Goal: Find specific page/section: Find specific page/section

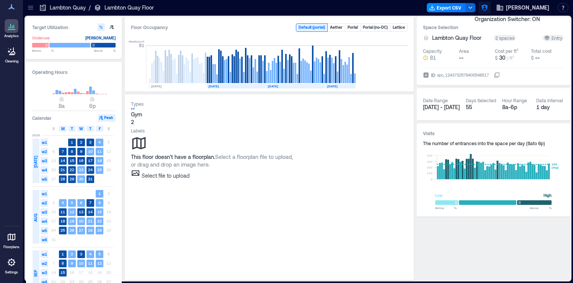
click at [490, 3] on button "button" at bounding box center [484, 8] width 12 height 12
type input "********"
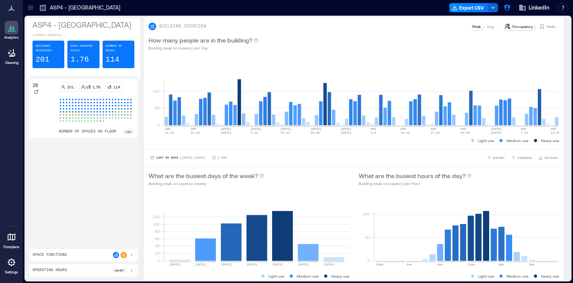
click at [8, 265] on icon at bounding box center [11, 261] width 9 height 9
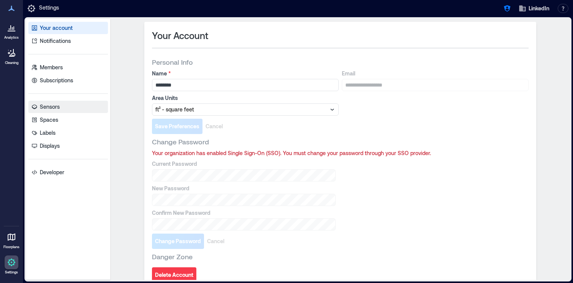
click at [73, 109] on link "Sensors" at bounding box center [68, 107] width 80 height 12
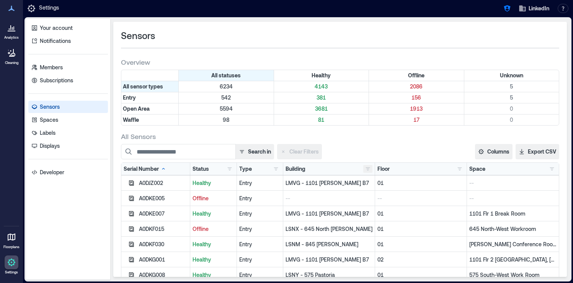
click at [368, 169] on button "button" at bounding box center [367, 169] width 9 height 8
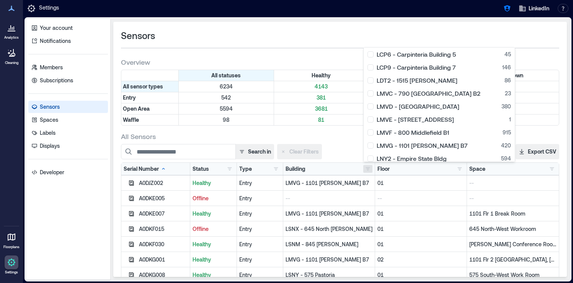
scroll to position [197, 0]
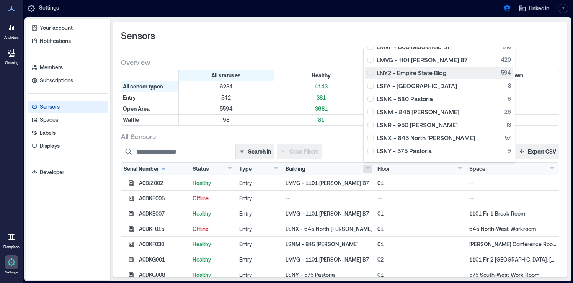
click at [370, 72] on div "LNY2 - Empire State Bldg 594" at bounding box center [438, 73] width 143 height 8
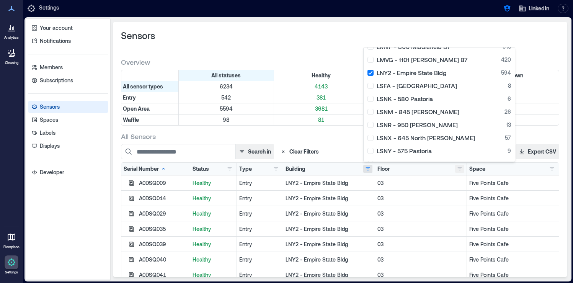
click at [459, 166] on button "button" at bounding box center [459, 169] width 9 height 8
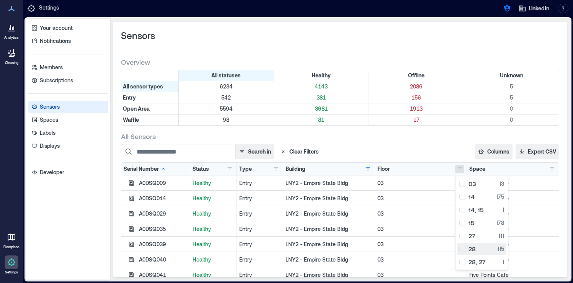
click at [462, 251] on div "28 115" at bounding box center [481, 249] width 45 height 8
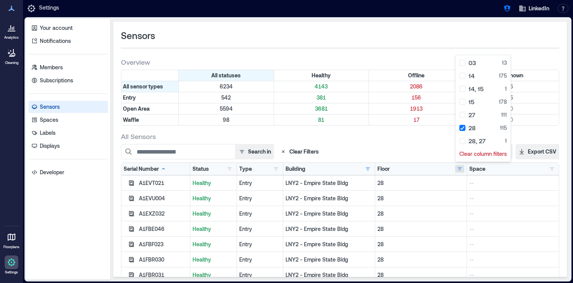
click at [423, 128] on div "All statuses Healthy Offline Unknown All sensor types 6234 4143 2086 5 Entry 54…" at bounding box center [340, 99] width 438 height 59
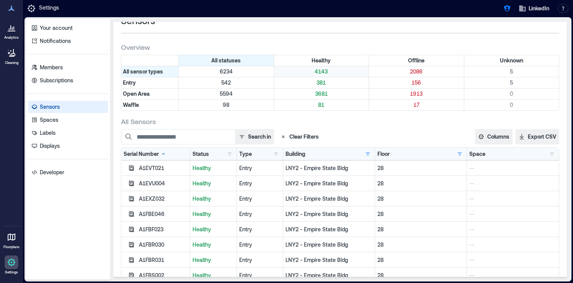
scroll to position [20, 0]
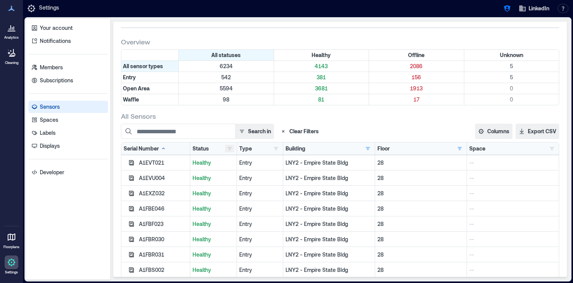
click at [229, 150] on button "button" at bounding box center [229, 149] width 9 height 8
click at [231, 174] on div "Offline 2" at bounding box center [253, 177] width 48 height 8
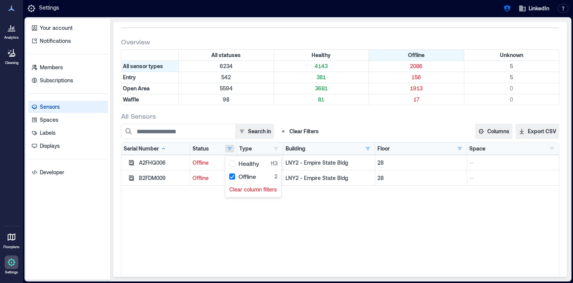
click at [170, 217] on div "A2FHQ006 Offline Open Area LNY2 - Empire State Bldg 28 -- B2FDM009 Offline Open…" at bounding box center [339, 250] width 437 height 191
drag, startPoint x: 169, startPoint y: 161, endPoint x: 139, endPoint y: 163, distance: 29.9
click at [139, 163] on div "A2FHQ006" at bounding box center [163, 163] width 49 height 8
copy div "A2FHQ006"
click at [458, 148] on button "button" at bounding box center [459, 149] width 9 height 8
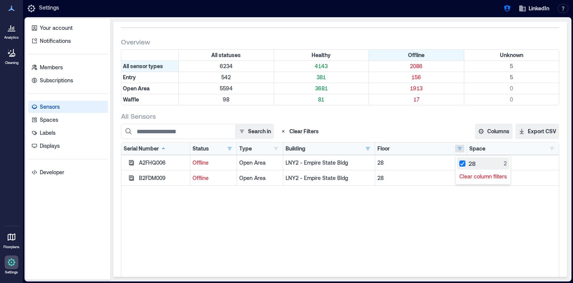
click at [462, 162] on div "28 2" at bounding box center [482, 163] width 47 height 8
click at [343, 208] on div "A2FHQ006 Offline Open Area LNY2 - Empire State Bldg 28 -- B2FDM009 Offline Open…" at bounding box center [339, 250] width 437 height 191
click at [459, 150] on button "button" at bounding box center [459, 149] width 9 height 8
click at [231, 213] on div "A2FHQ006 Offline Open Area LNY2 - Empire State Bldg 28 -- B2FDM009 Offline Open…" at bounding box center [339, 250] width 437 height 191
click at [229, 146] on button "button" at bounding box center [229, 149] width 9 height 8
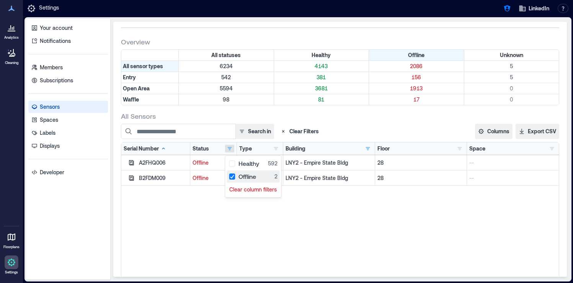
click at [230, 174] on div "Offline 2" at bounding box center [253, 177] width 48 height 8
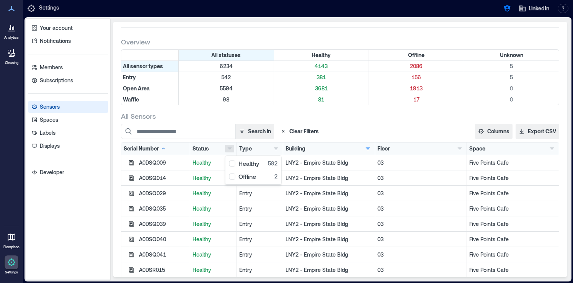
click at [356, 125] on div "Search in Clear Filters" at bounding box center [274, 131] width 306 height 15
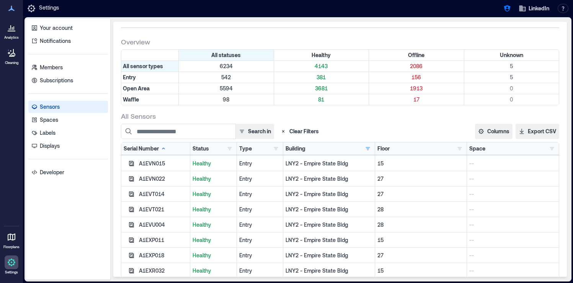
scroll to position [0, 0]
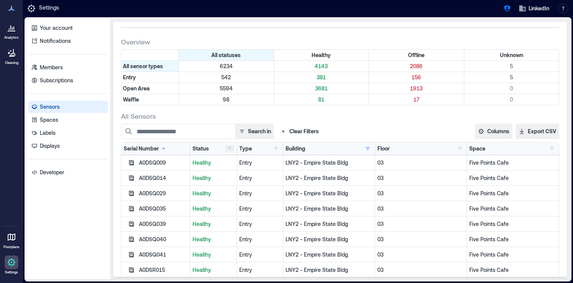
click at [231, 148] on button "button" at bounding box center [229, 149] width 9 height 8
click at [227, 176] on button "Offline 2" at bounding box center [253, 176] width 53 height 12
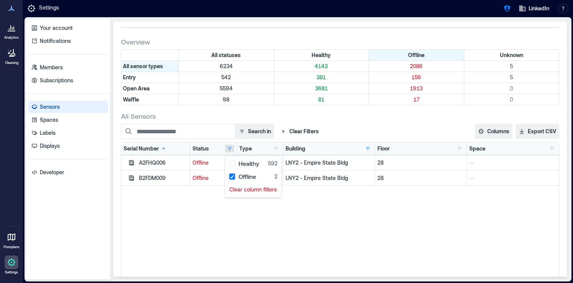
click at [348, 120] on div "All Sensors" at bounding box center [340, 115] width 438 height 9
click at [133, 163] on icon "button" at bounding box center [131, 162] width 6 height 6
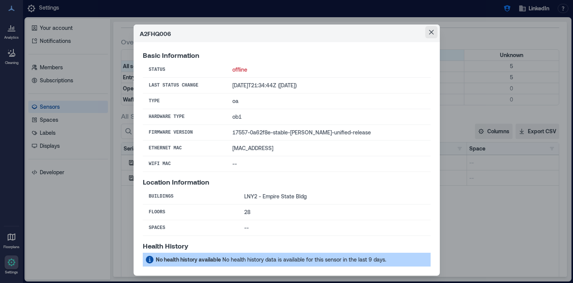
click at [431, 33] on icon "Close" at bounding box center [431, 32] width 5 height 5
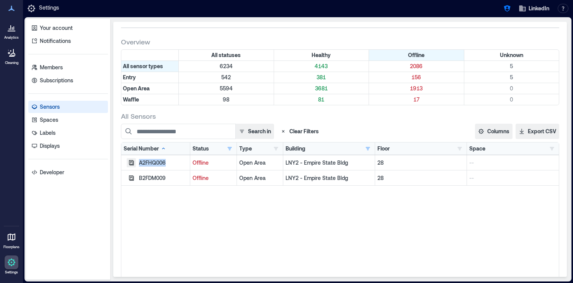
drag, startPoint x: 173, startPoint y: 167, endPoint x: 135, endPoint y: 161, distance: 37.7
click at [135, 161] on div "A2FHQ006" at bounding box center [155, 162] width 69 height 15
copy div "A2FHQ006"
drag, startPoint x: 173, startPoint y: 177, endPoint x: 137, endPoint y: 177, distance: 35.6
click at [137, 177] on div "B2FDM009" at bounding box center [155, 177] width 69 height 15
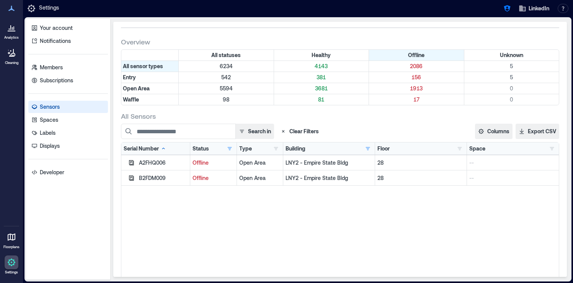
copy div "B2FDM009"
click at [153, 180] on div "B2FDM009" at bounding box center [163, 178] width 49 height 8
copy div "B2FDM009"
click at [131, 180] on icon "button" at bounding box center [131, 177] width 5 height 5
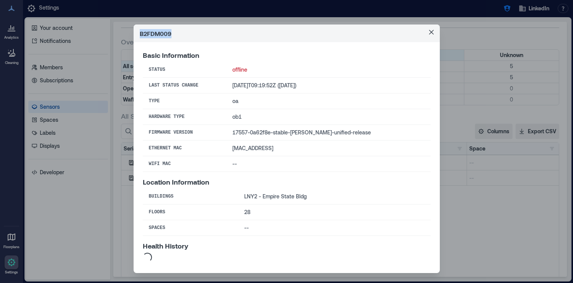
drag, startPoint x: 171, startPoint y: 36, endPoint x: 138, endPoint y: 32, distance: 33.9
click at [138, 32] on header "B2FDM009" at bounding box center [286, 33] width 306 height 18
copy header "B2FDM009"
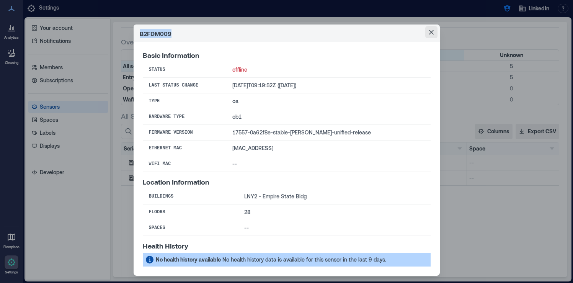
click at [433, 31] on icon "Close" at bounding box center [431, 32] width 5 height 5
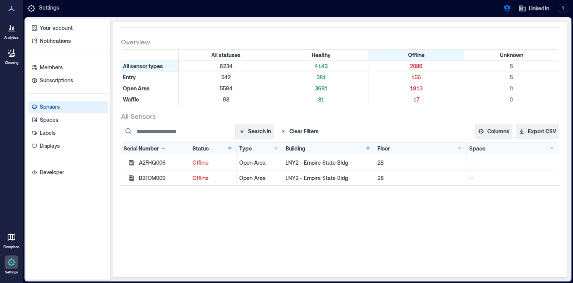
click at [8, 29] on icon at bounding box center [11, 27] width 9 height 9
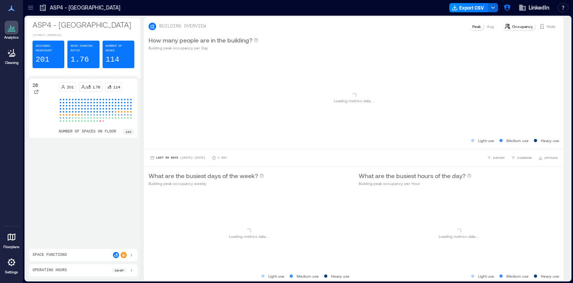
click at [34, 11] on div at bounding box center [30, 8] width 12 height 12
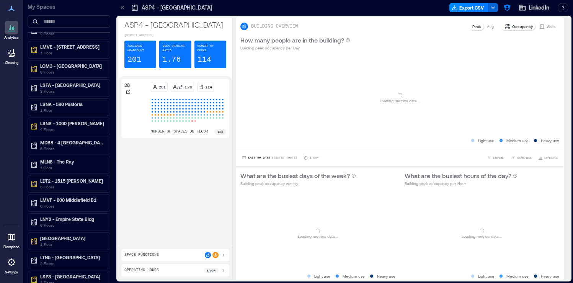
scroll to position [470, 0]
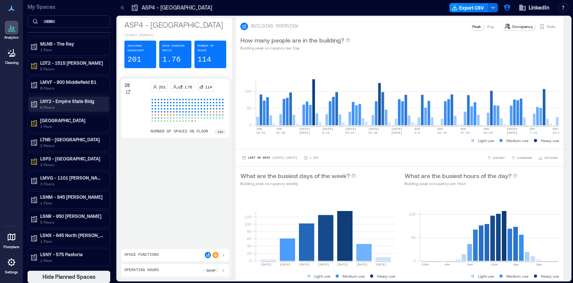
click at [78, 104] on p "6 Floors" at bounding box center [72, 107] width 64 height 6
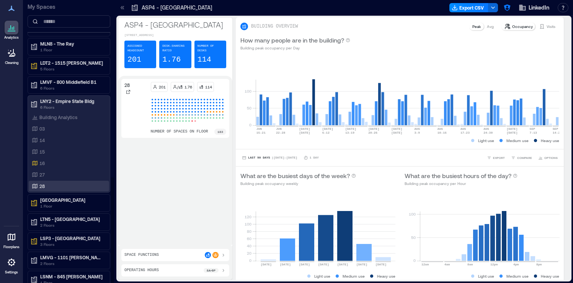
click at [67, 185] on div "28" at bounding box center [67, 186] width 74 height 8
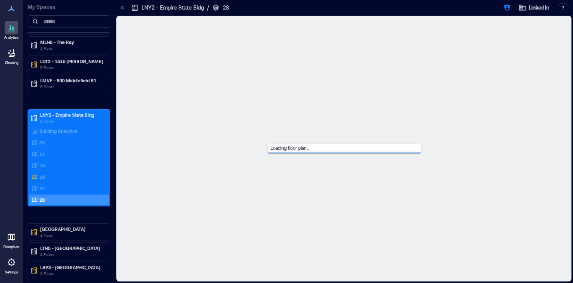
scroll to position [439, 0]
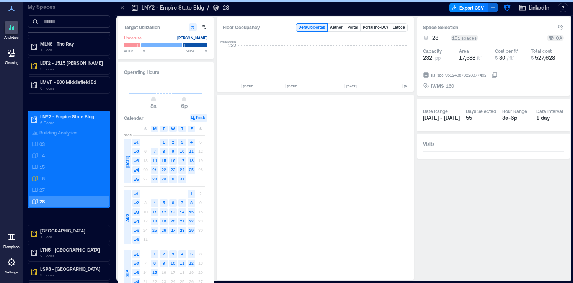
click at [122, 7] on icon at bounding box center [123, 7] width 2 height 3
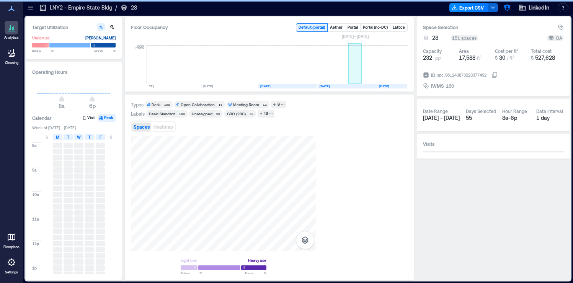
scroll to position [0, 1274]
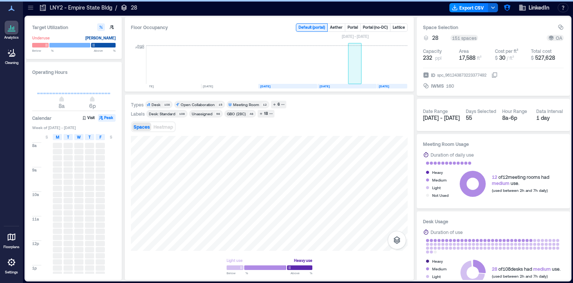
click at [361, 69] on rect at bounding box center [354, 65] width 13 height 38
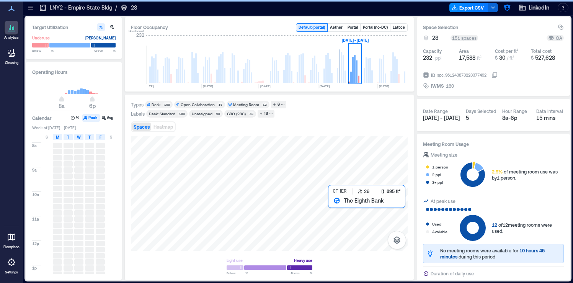
click at [336, 218] on div at bounding box center [269, 193] width 277 height 115
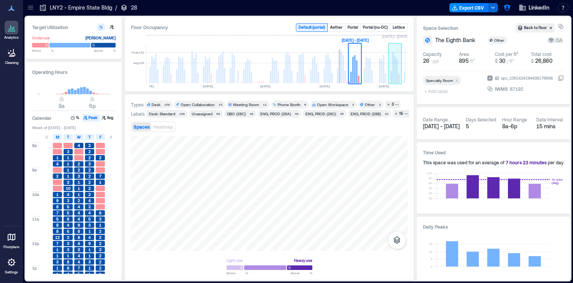
click at [396, 73] on rect at bounding box center [397, 71] width 2 height 24
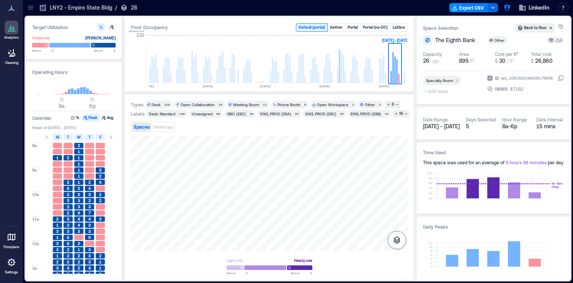
click at [395, 240] on icon "button" at bounding box center [396, 240] width 7 height 8
click at [400, 200] on icon "button" at bounding box center [396, 199] width 9 height 9
click at [507, 11] on icon "button" at bounding box center [507, 8] width 8 height 8
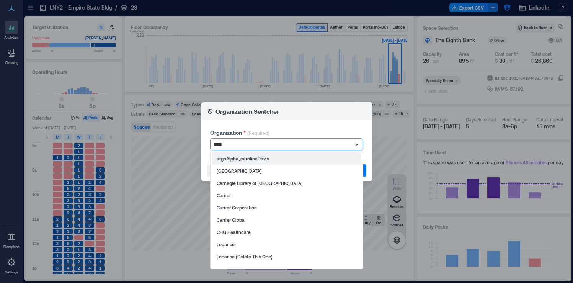
type input "*****"
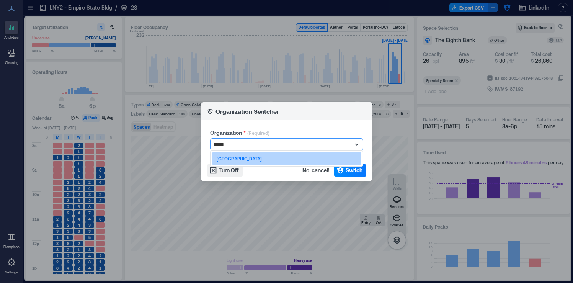
click at [259, 159] on div "Carleton College" at bounding box center [286, 158] width 149 height 12
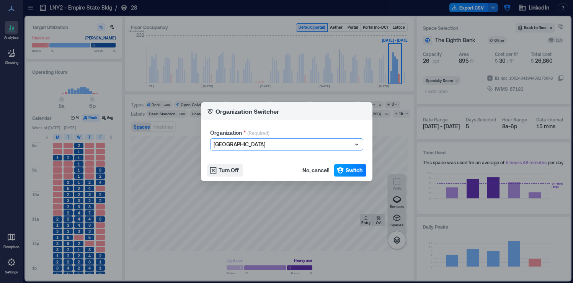
click at [342, 171] on icon "button" at bounding box center [340, 170] width 8 height 8
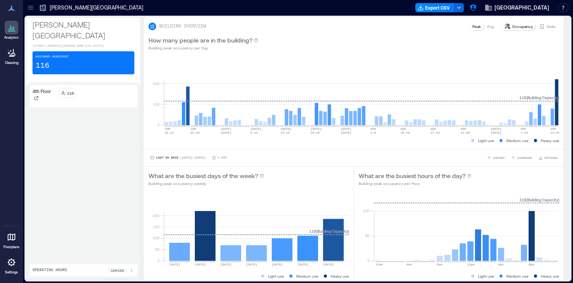
click at [126, 270] on div "12a - 12a" at bounding box center [117, 270] width 19 height 5
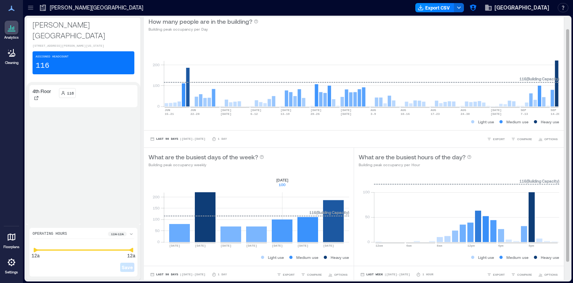
scroll to position [20, 0]
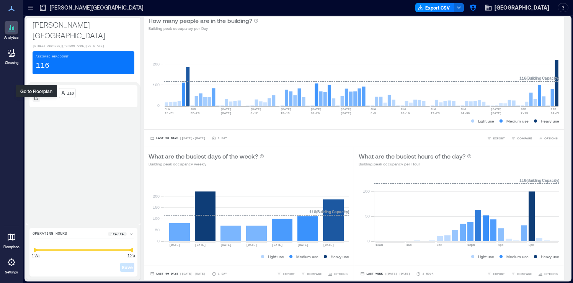
click at [38, 100] on icon at bounding box center [36, 98] width 5 height 5
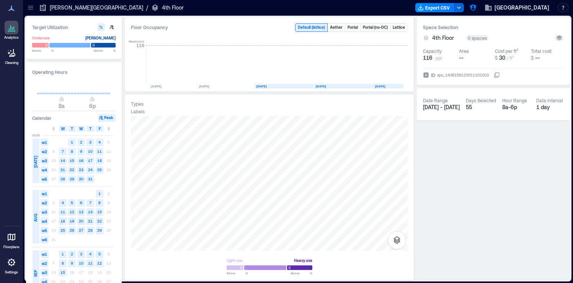
click at [32, 9] on icon at bounding box center [31, 8] width 8 height 8
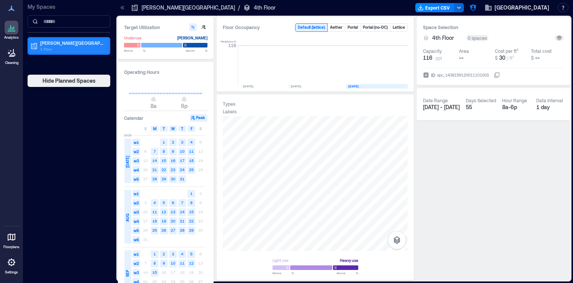
click at [74, 46] on p "1 Floor" at bounding box center [72, 49] width 64 height 6
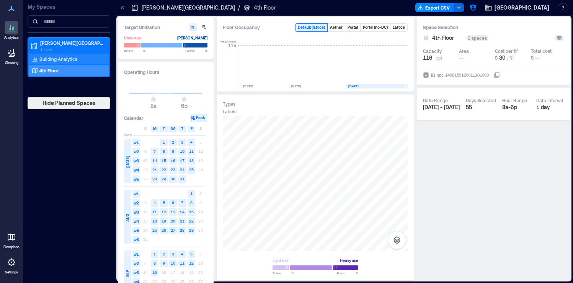
click at [72, 58] on p "Building Analytics" at bounding box center [58, 59] width 38 height 6
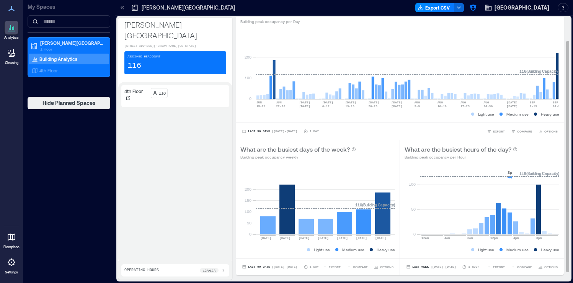
scroll to position [36, 0]
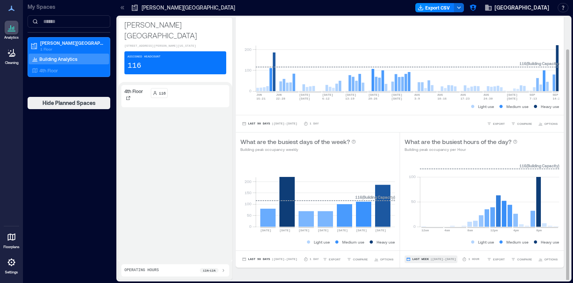
click at [445, 261] on button "Last Week | Sep 7 - Sep 13" at bounding box center [430, 259] width 53 height 8
click at [241, 157] on div "0 50 100 150 200 Sunday Monday Tuesday Wednesday Thursday Friday Saturday 116 (…" at bounding box center [318, 203] width 164 height 93
click at [440, 259] on span "| Sep 7 - Sep 13" at bounding box center [443, 259] width 26 height 0
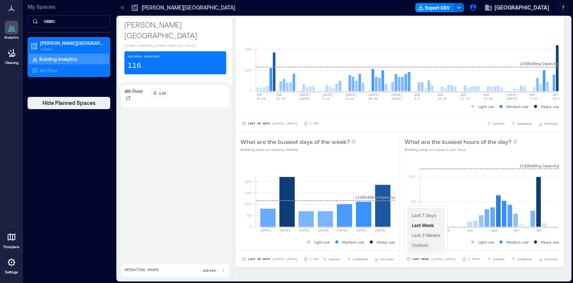
click at [426, 245] on span "Custom" at bounding box center [420, 244] width 16 height 5
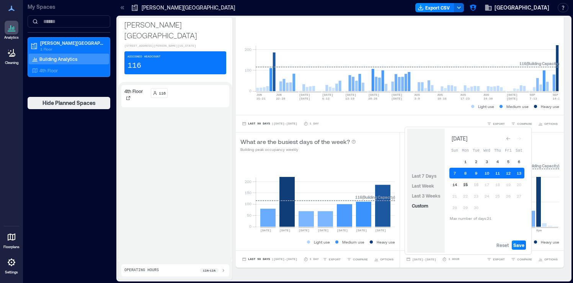
click at [465, 186] on button "15" at bounding box center [465, 184] width 11 height 11
click at [457, 186] on button "14" at bounding box center [454, 184] width 11 height 11
click at [466, 187] on button "15" at bounding box center [465, 184] width 11 height 11
click at [500, 242] on span "Reset" at bounding box center [502, 245] width 12 height 6
click at [457, 186] on button "14" at bounding box center [454, 184] width 11 height 11
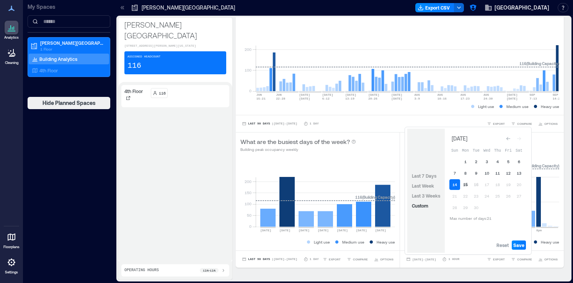
click at [463, 186] on button "15" at bounding box center [465, 184] width 11 height 11
click at [516, 245] on span "Save" at bounding box center [518, 245] width 11 height 6
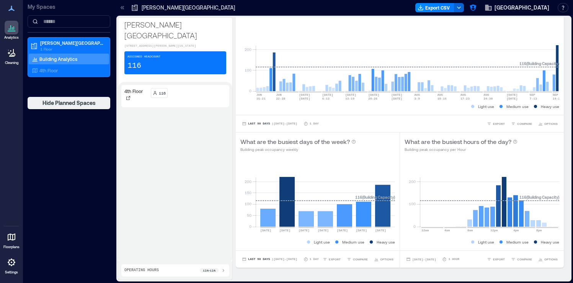
click at [124, 8] on icon at bounding box center [123, 8] width 8 height 8
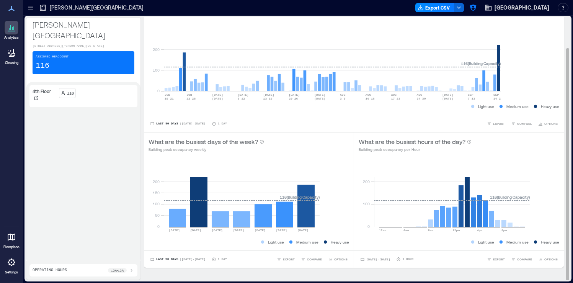
scroll to position [34, 0]
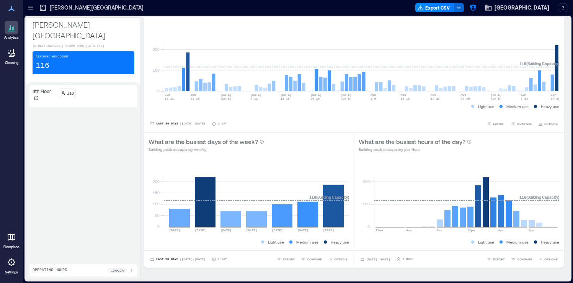
click at [132, 272] on icon at bounding box center [131, 270] width 6 height 6
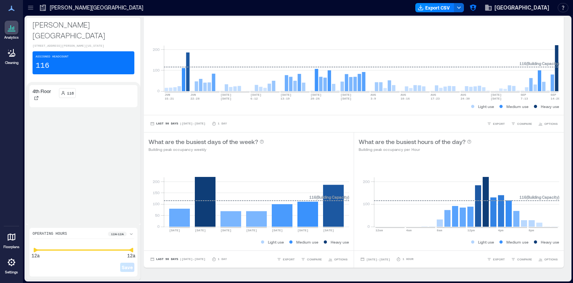
click at [132, 272] on div "12a 12a Save" at bounding box center [84, 256] width 102 height 33
click at [122, 203] on div "4th Floor 116" at bounding box center [83, 153] width 108 height 137
click at [132, 233] on icon at bounding box center [131, 234] width 6 height 6
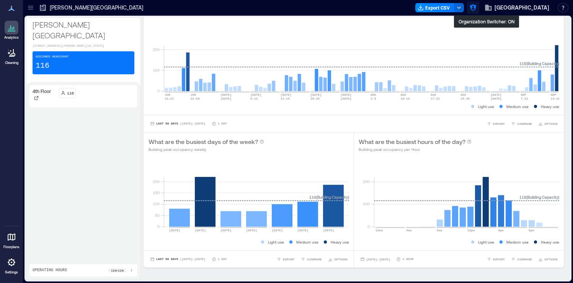
click at [476, 6] on icon "button" at bounding box center [472, 8] width 7 height 7
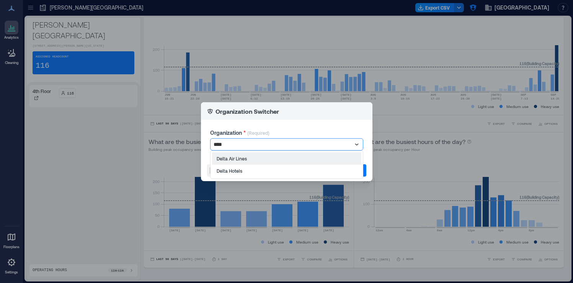
type input "*****"
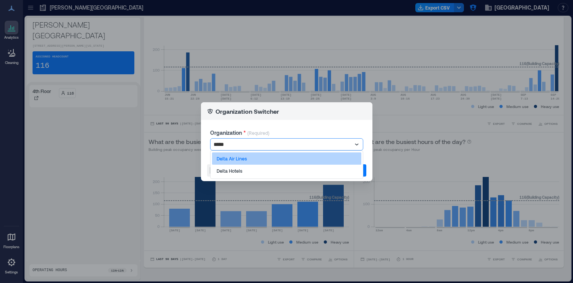
click at [326, 156] on div "Delta Air Lines" at bounding box center [286, 158] width 149 height 12
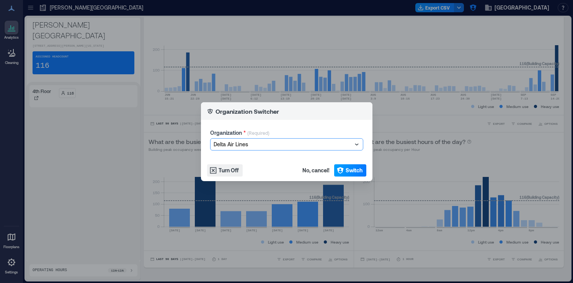
click at [353, 171] on span "Switch" at bounding box center [353, 170] width 17 height 8
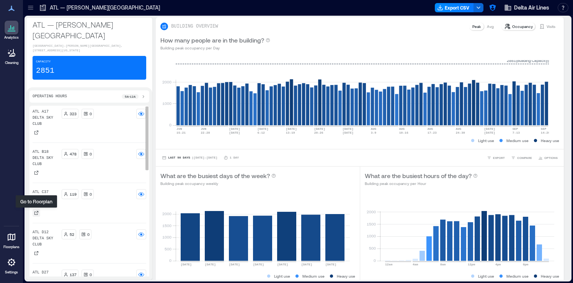
click at [38, 213] on icon at bounding box center [36, 212] width 5 height 5
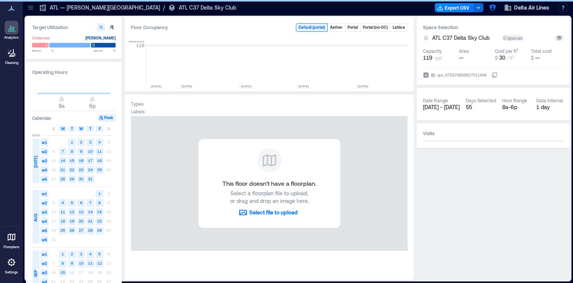
scroll to position [0, 4054]
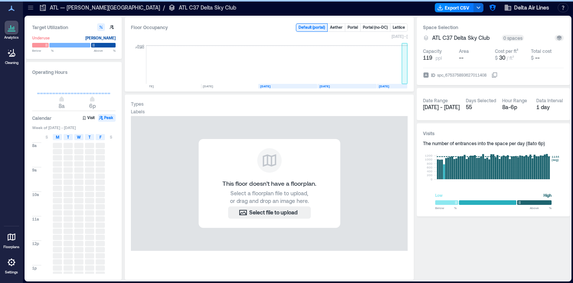
click at [403, 67] on rect at bounding box center [405, 65] width 6 height 38
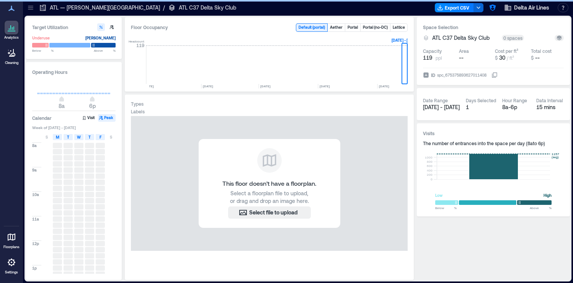
click at [458, 233] on div "Space Selection ATL C37 Delta Sky Club 0 spaces Capacity 119 ppl Area -- Cost p…" at bounding box center [493, 148] width 153 height 262
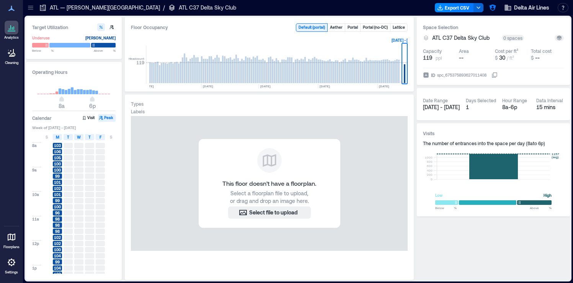
click at [14, 264] on icon at bounding box center [12, 262] width 8 height 8
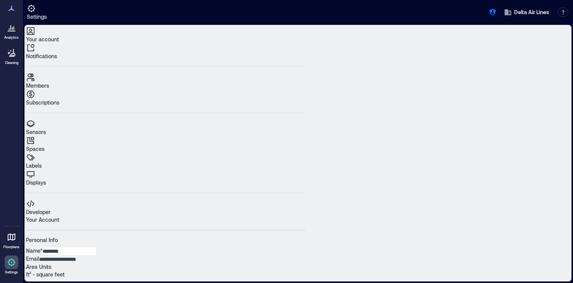
click at [63, 119] on link "Sensors" at bounding box center [165, 127] width 279 height 17
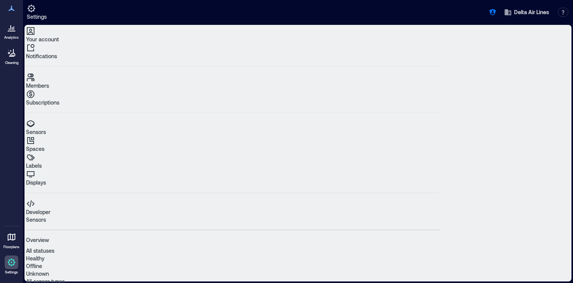
click at [39, 282] on icon "Close" at bounding box center [39, 288] width 0 height 0
click at [491, 8] on icon "button" at bounding box center [492, 12] width 8 height 8
type input "**********"
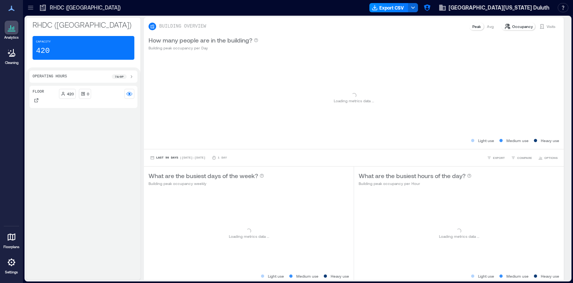
click at [13, 260] on icon at bounding box center [12, 262] width 8 height 8
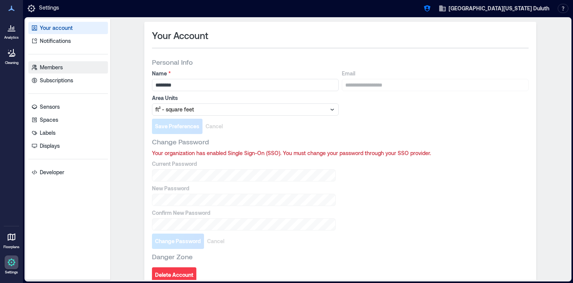
click at [65, 68] on link "Members" at bounding box center [68, 67] width 80 height 12
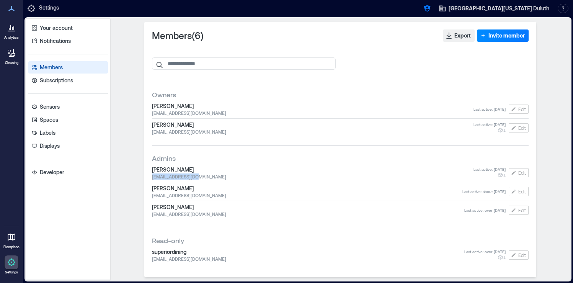
drag, startPoint x: 202, startPoint y: 177, endPoint x: 152, endPoint y: 178, distance: 50.5
click at [152, 178] on span "[EMAIL_ADDRESS][DOMAIN_NAME]" at bounding box center [312, 176] width 321 height 6
drag, startPoint x: 483, startPoint y: 170, endPoint x: 504, endPoint y: 170, distance: 20.3
click at [504, 170] on span "Last active : [DATE]" at bounding box center [489, 168] width 32 height 5
click at [546, 171] on div "Members ( 6 ) Export Invite member Owners [PERSON_NAME] [EMAIL_ADDRESS][DOMAIN_…" at bounding box center [339, 149] width 453 height 255
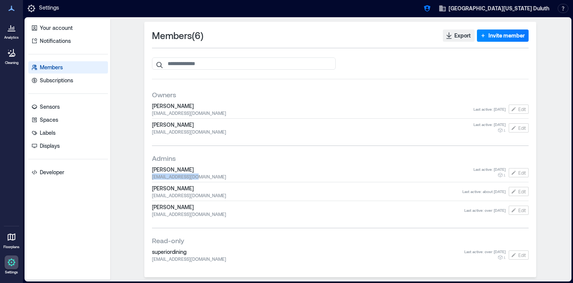
drag, startPoint x: 199, startPoint y: 176, endPoint x: 150, endPoint y: 177, distance: 48.6
click at [150, 177] on div "Members ( 6 ) Export Invite member Owners [PERSON_NAME] [EMAIL_ADDRESS][DOMAIN_…" at bounding box center [340, 149] width 392 height 255
copy span "[EMAIL_ADDRESS][DOMAIN_NAME]"
drag, startPoint x: 199, startPoint y: 107, endPoint x: 145, endPoint y: 107, distance: 53.9
click at [145, 107] on div "Members ( 6 ) Export Invite member Owners [PERSON_NAME] [EMAIL_ADDRESS][DOMAIN_…" at bounding box center [340, 149] width 392 height 255
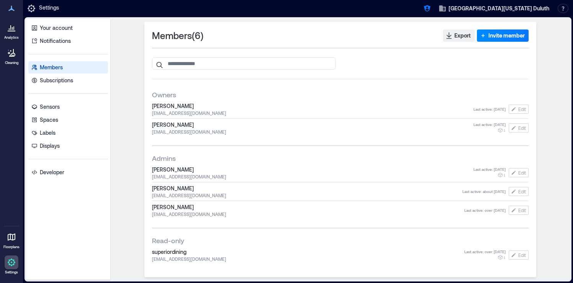
click at [548, 148] on div "Members ( 6 ) Export Invite member Owners [PERSON_NAME] [EMAIL_ADDRESS][DOMAIN_…" at bounding box center [339, 149] width 453 height 255
